Goal: Task Accomplishment & Management: Complete application form

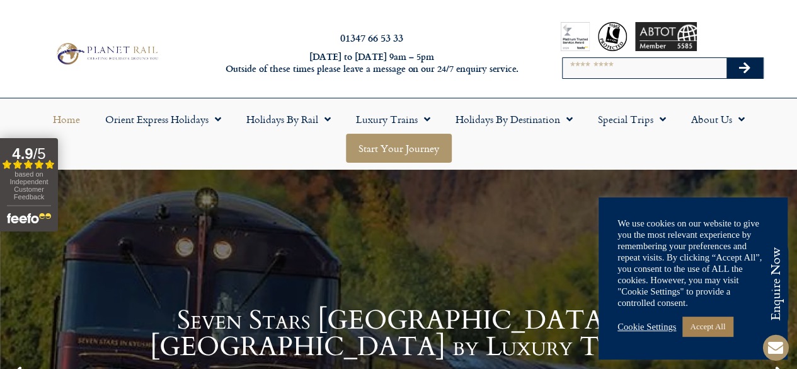
click at [414, 143] on link "Start your Journey" at bounding box center [399, 148] width 106 height 29
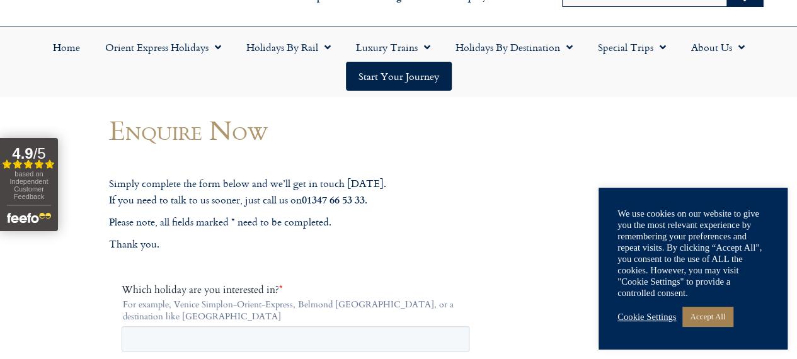
scroll to position [82, 0]
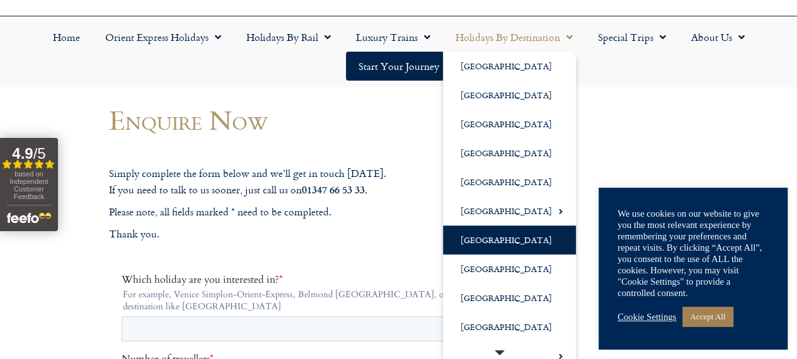
click at [483, 231] on link "[GEOGRAPHIC_DATA]" at bounding box center [509, 240] width 133 height 29
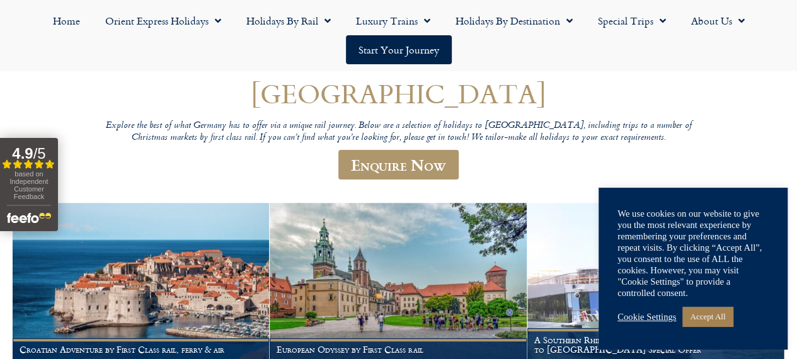
scroll to position [71, 0]
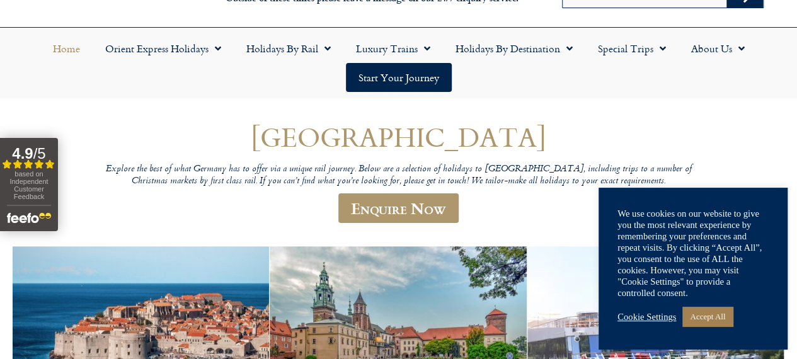
click at [70, 36] on link "Home" at bounding box center [66, 48] width 52 height 29
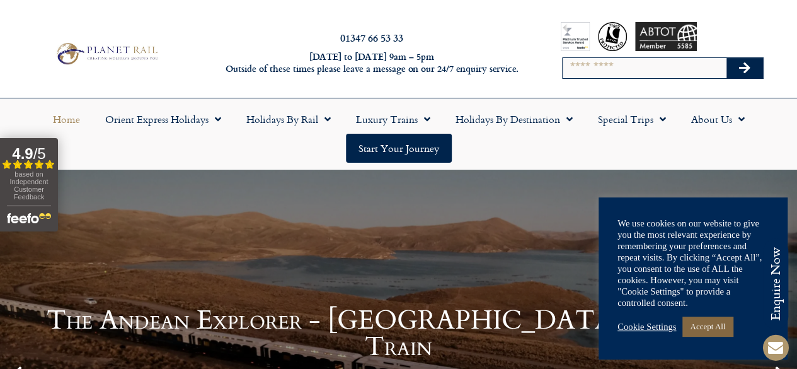
click at [715, 324] on link "Accept All" at bounding box center [708, 326] width 50 height 20
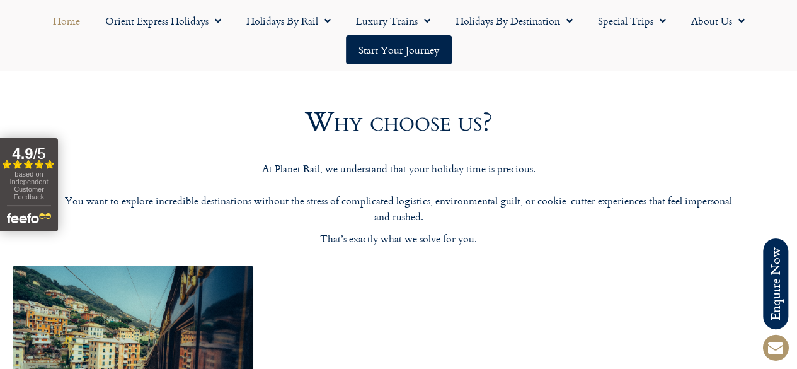
scroll to position [1852, 0]
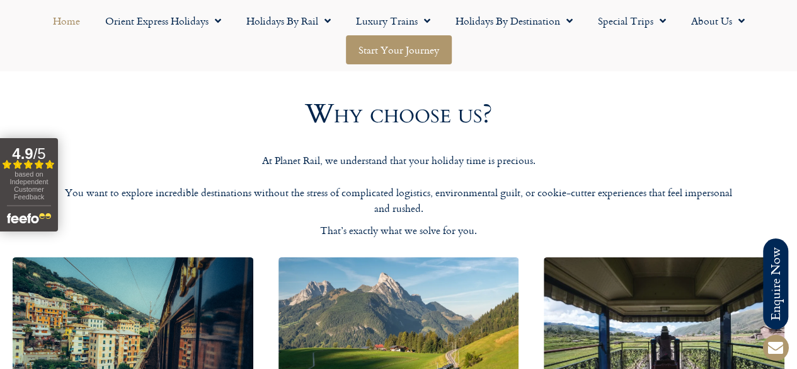
click at [398, 57] on link "Start your Journey" at bounding box center [399, 49] width 106 height 29
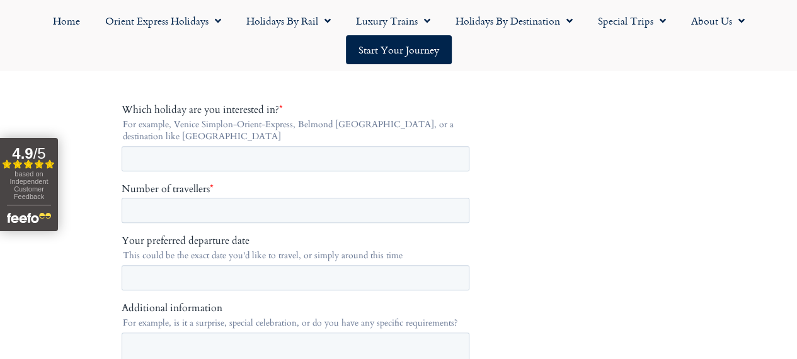
scroll to position [258, 0]
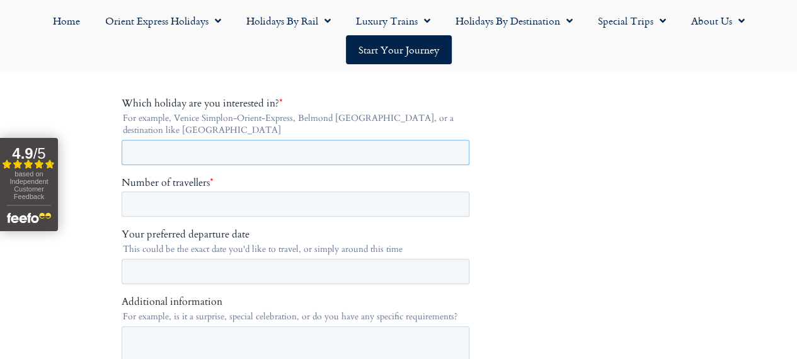
click at [198, 148] on input "Which holiday are you interested in? *" at bounding box center [295, 152] width 348 height 25
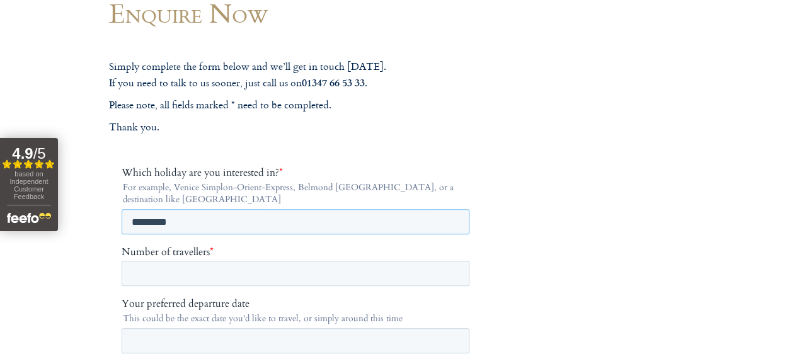
scroll to position [0, 0]
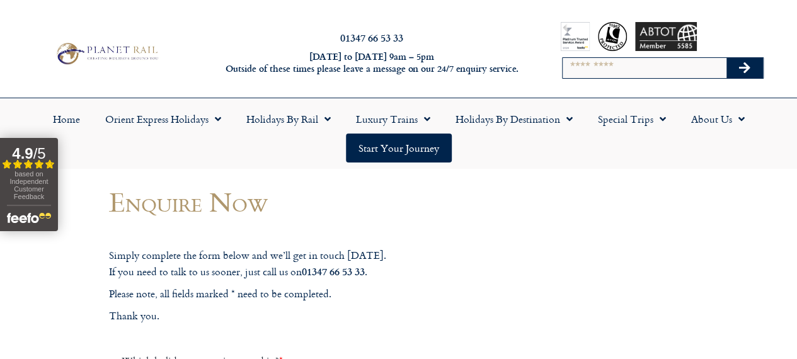
type input "********"
